Goal: Task Accomplishment & Management: Manage account settings

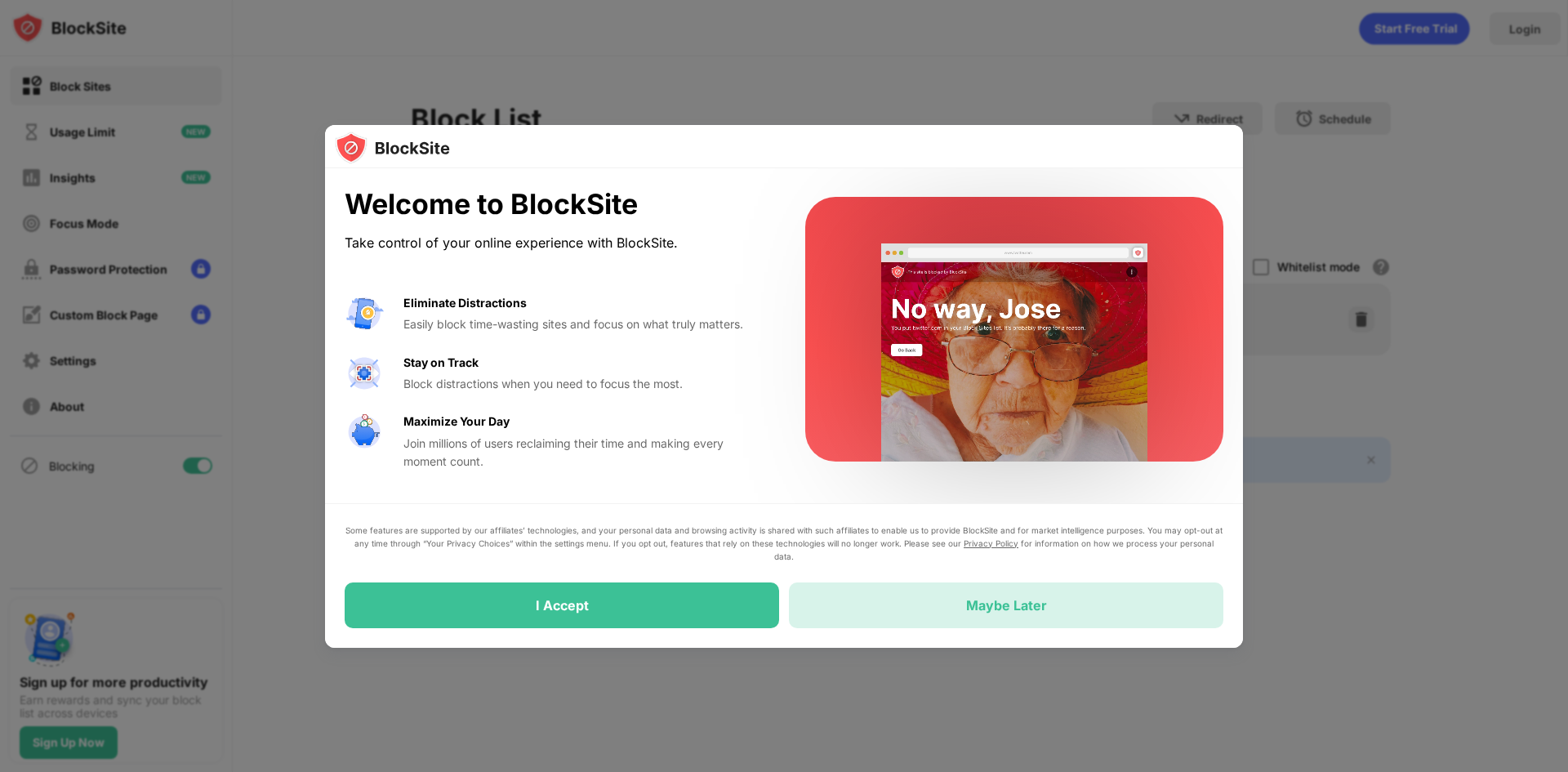
click at [899, 611] on div "Maybe Later" at bounding box center [1005, 605] width 434 height 46
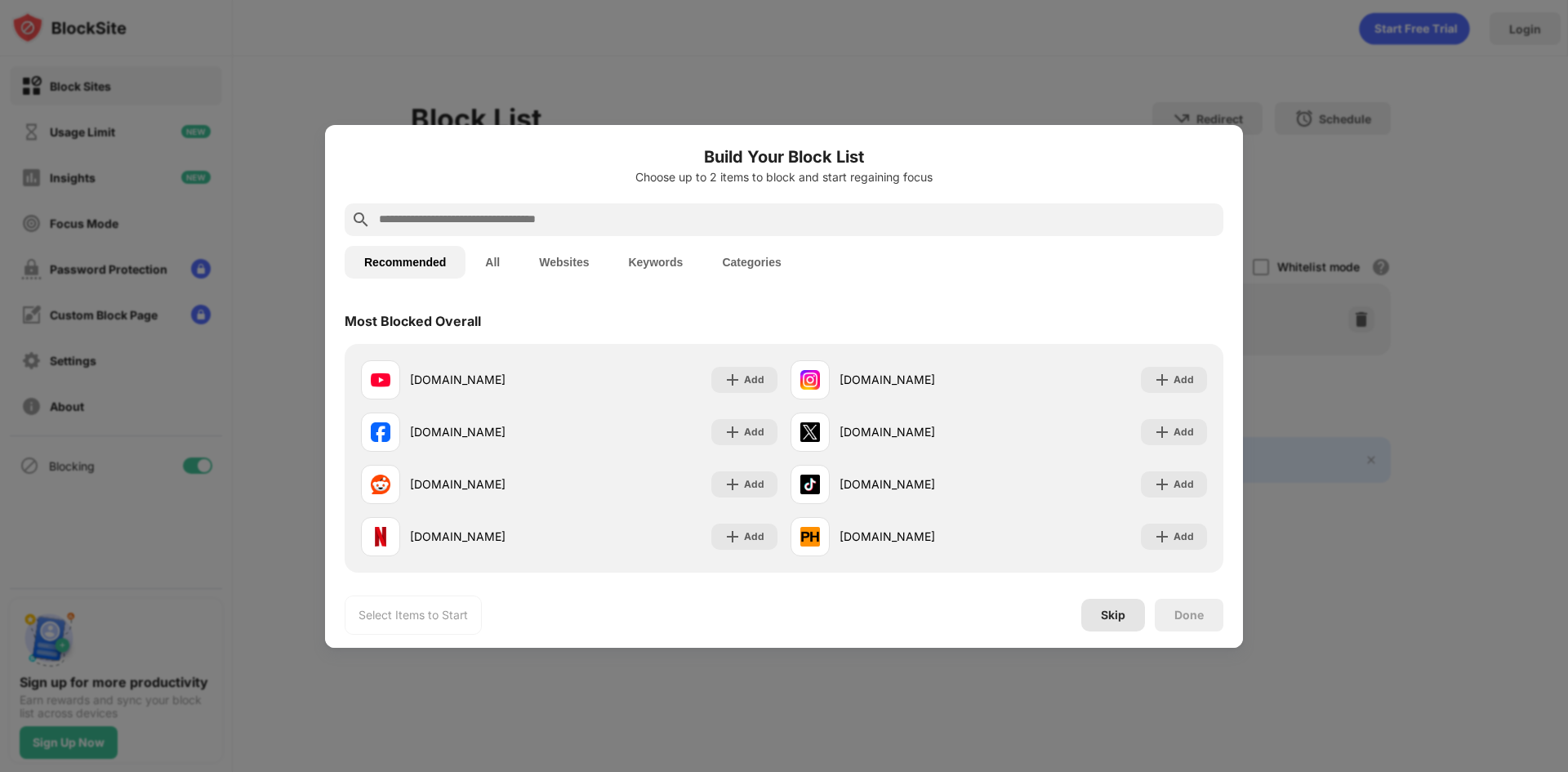
click at [1120, 617] on div "Skip" at bounding box center [1112, 614] width 25 height 13
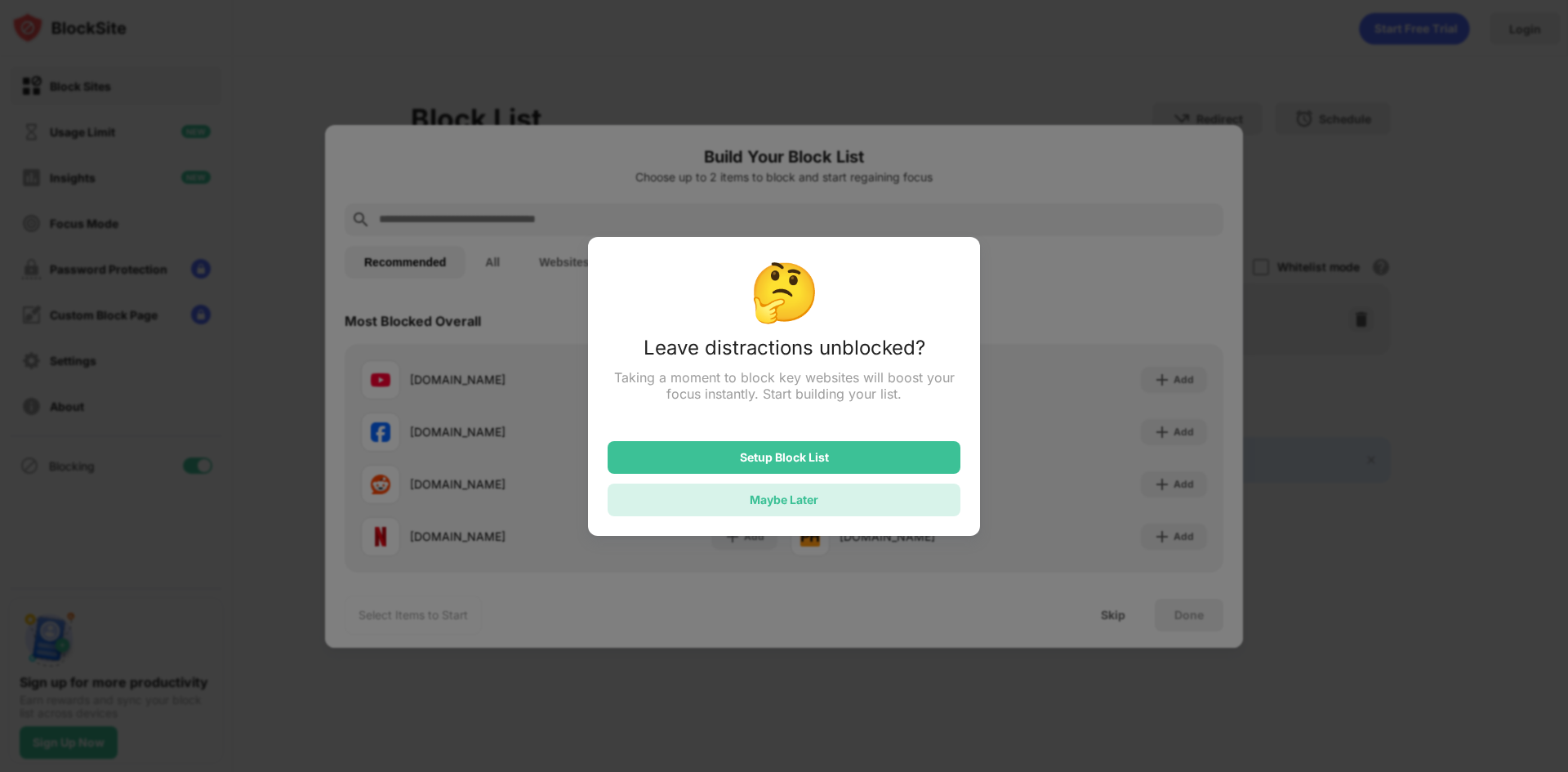
click at [827, 510] on div "Maybe Later" at bounding box center [784, 499] width 353 height 32
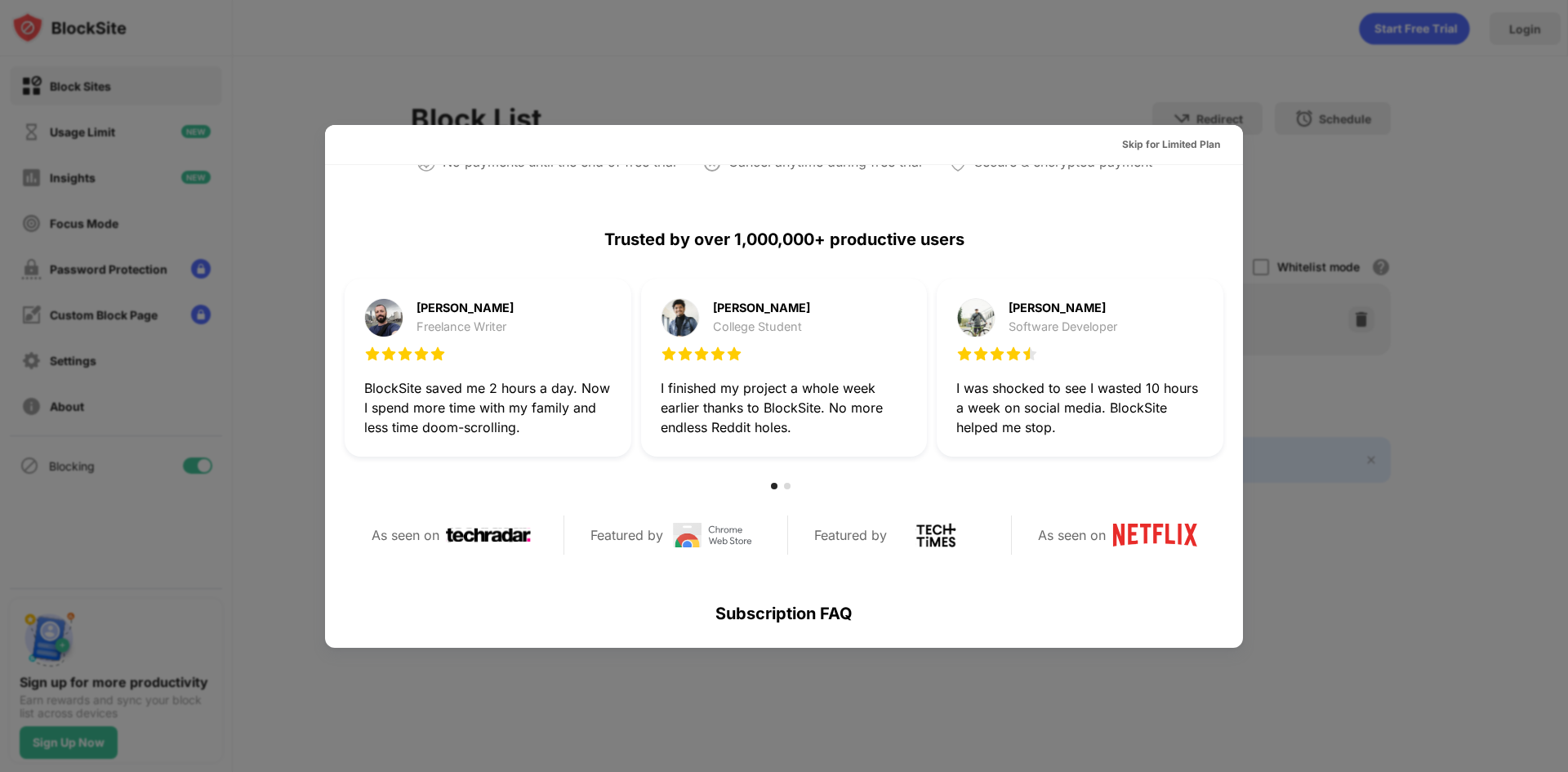
scroll to position [797, 0]
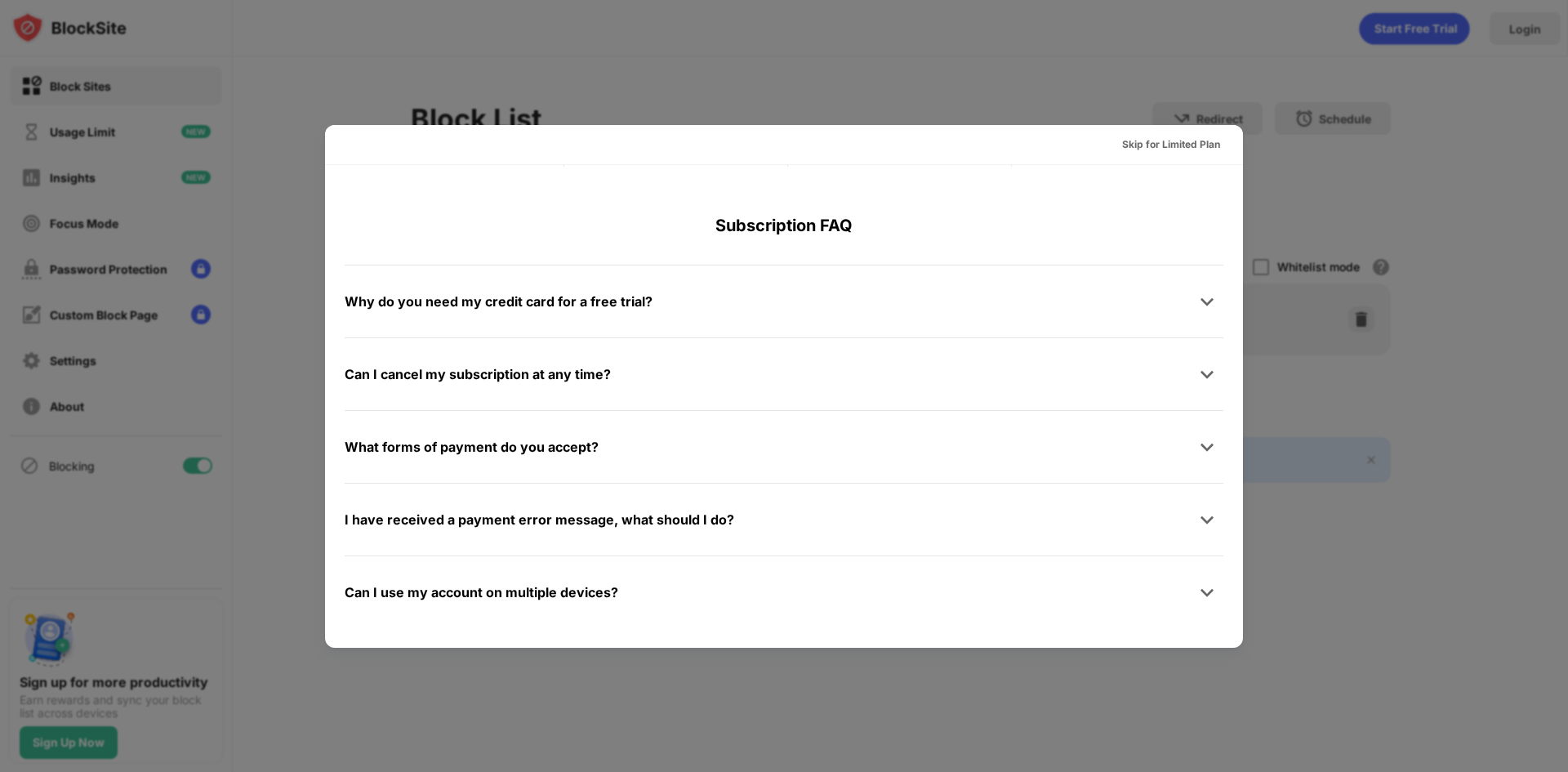
click at [1324, 171] on div at bounding box center [784, 386] width 1568 height 772
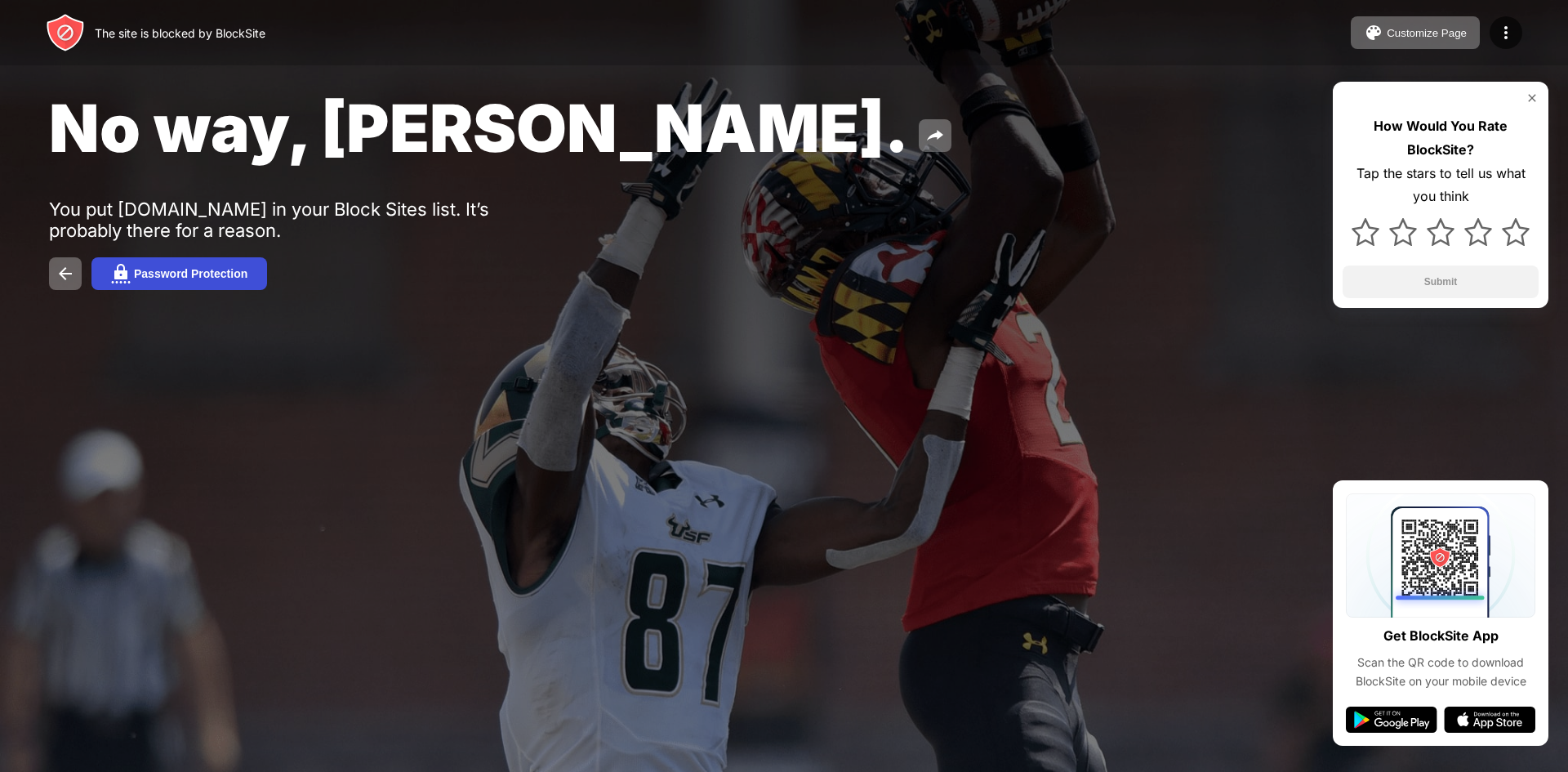
click at [198, 281] on button "Password Protection" at bounding box center [178, 273] width 176 height 32
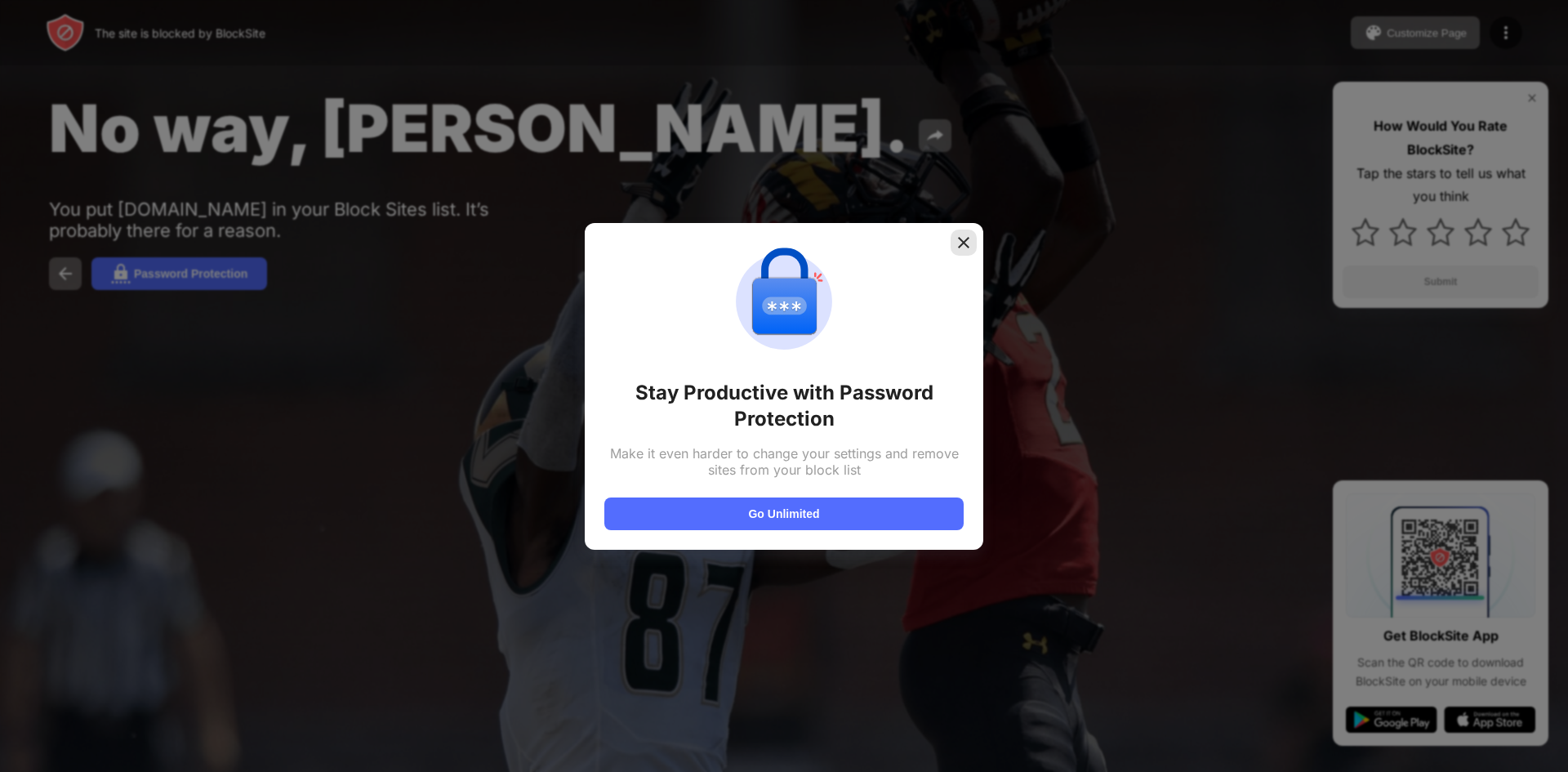
click at [964, 243] on img at bounding box center [963, 242] width 17 height 17
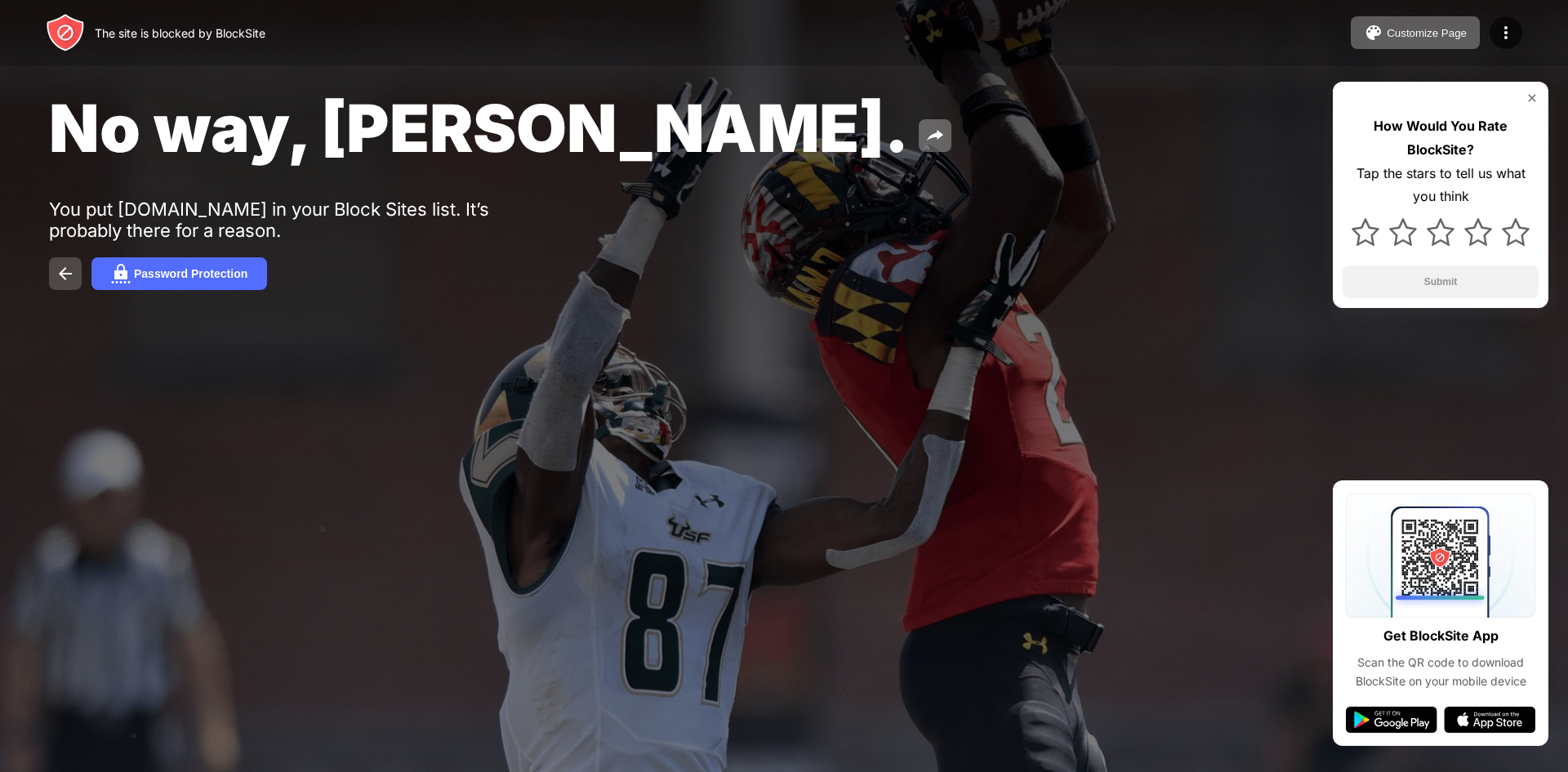
click at [52, 271] on button at bounding box center [65, 273] width 32 height 32
